Goal: Task Accomplishment & Management: Complete application form

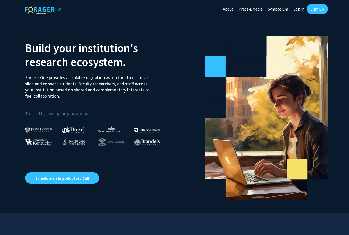
click at [324, 8] on link "Sign Up" at bounding box center [317, 9] width 21 height 10
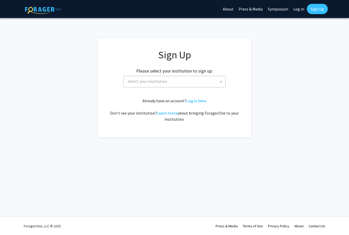
click at [177, 85] on span "Select your institution" at bounding box center [176, 81] width 100 height 10
type input "johns"
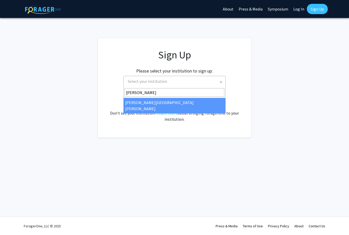
select select "1"
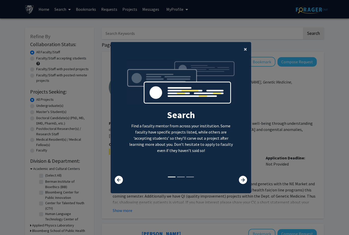
click at [242, 52] on button "×" at bounding box center [246, 49] width 12 height 14
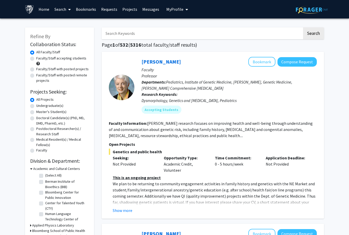
click at [36, 111] on label "Master's Student(s)" at bounding box center [51, 111] width 30 height 5
click at [36, 111] on input "Master's Student(s)" at bounding box center [37, 110] width 3 height 3
radio input "true"
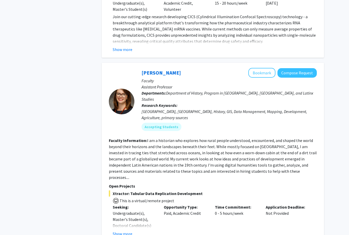
scroll to position [2291, 0]
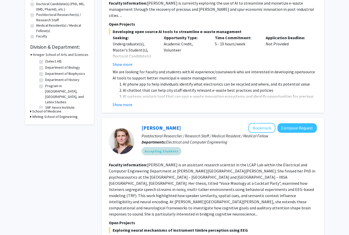
scroll to position [197, 0]
